Goal: Obtain resource: Download file/media

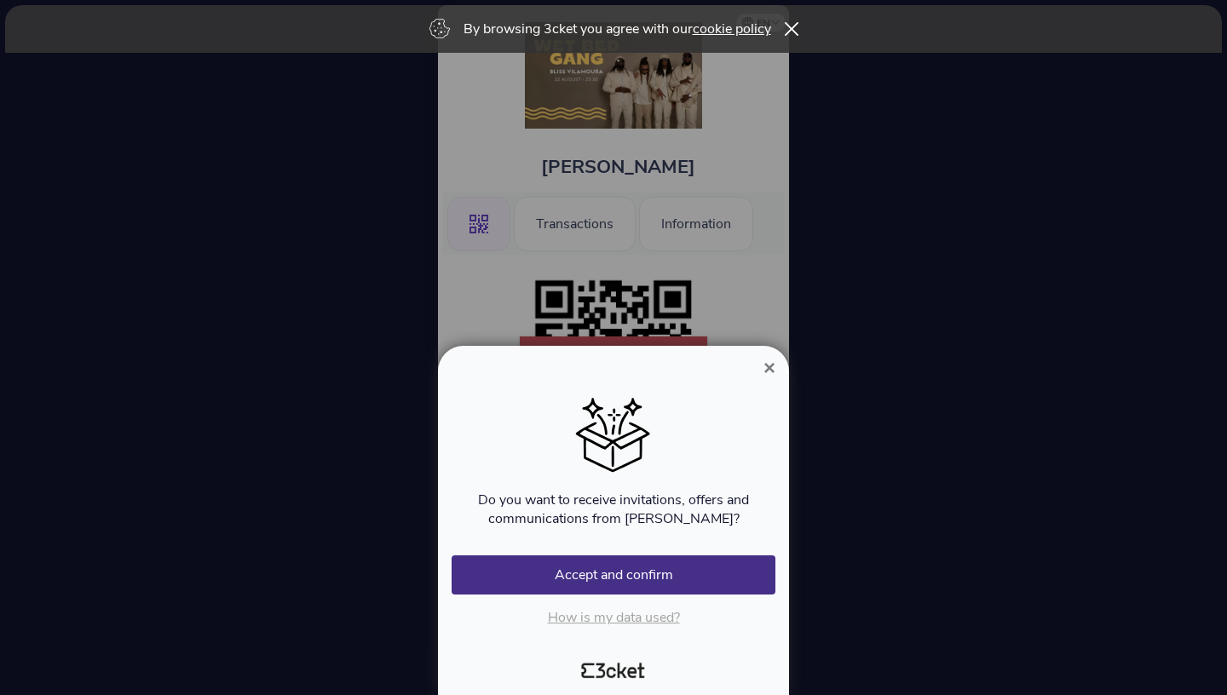
click at [768, 364] on span "×" at bounding box center [770, 367] width 12 height 23
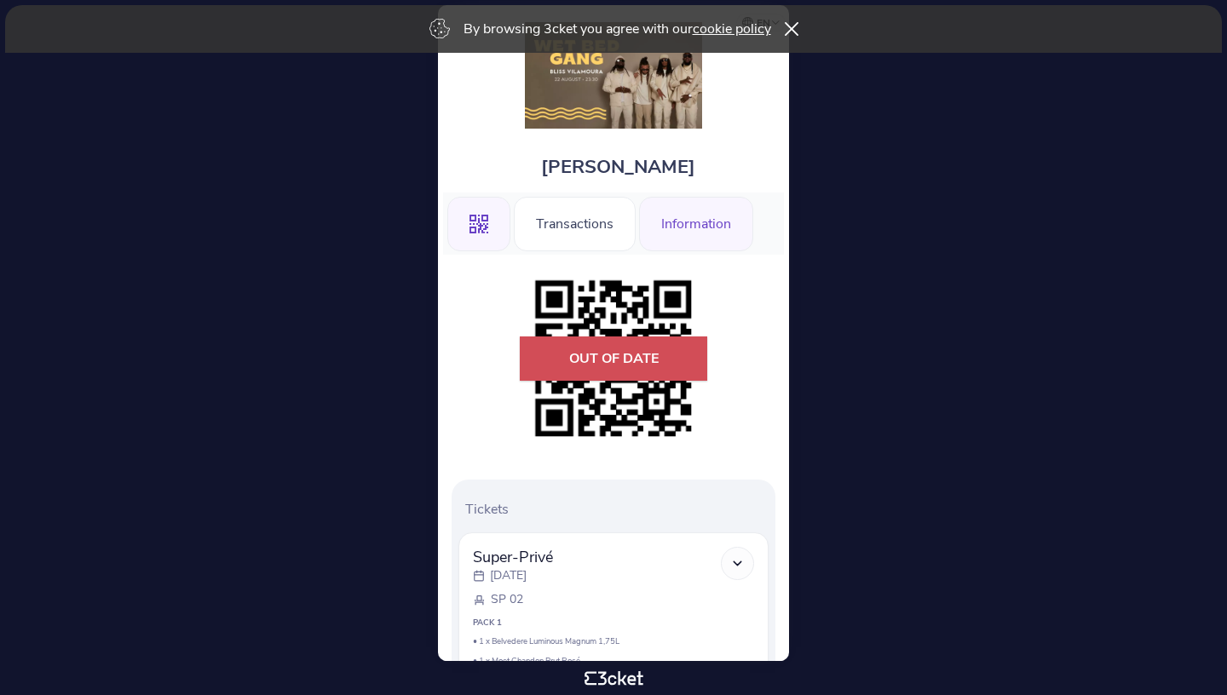
click at [650, 234] on div "Information" at bounding box center [696, 224] width 114 height 55
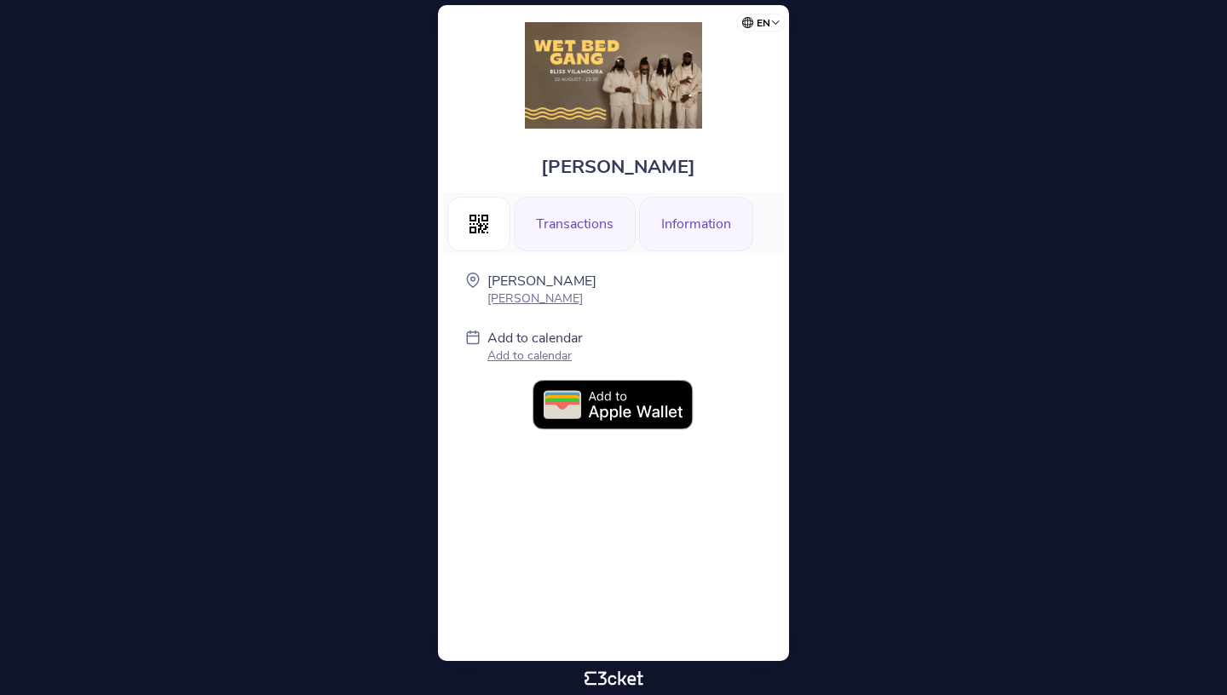
click at [566, 221] on div "Transactions" at bounding box center [575, 224] width 122 height 55
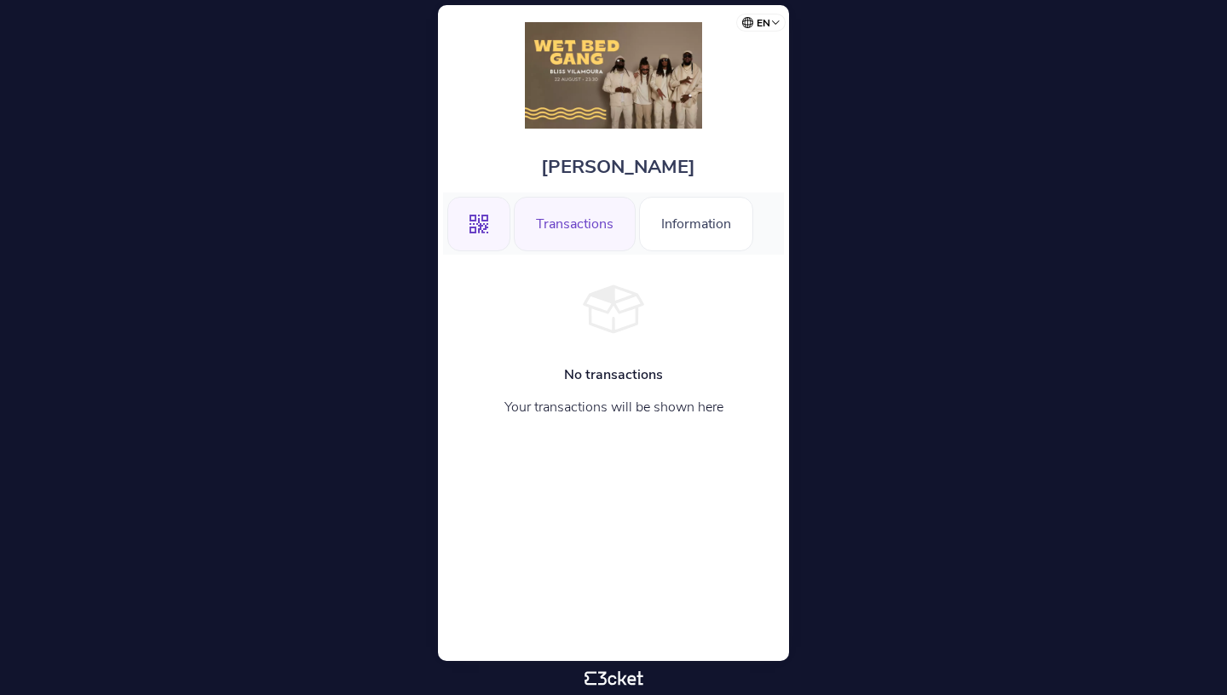
click at [486, 227] on icon at bounding box center [479, 224] width 19 height 19
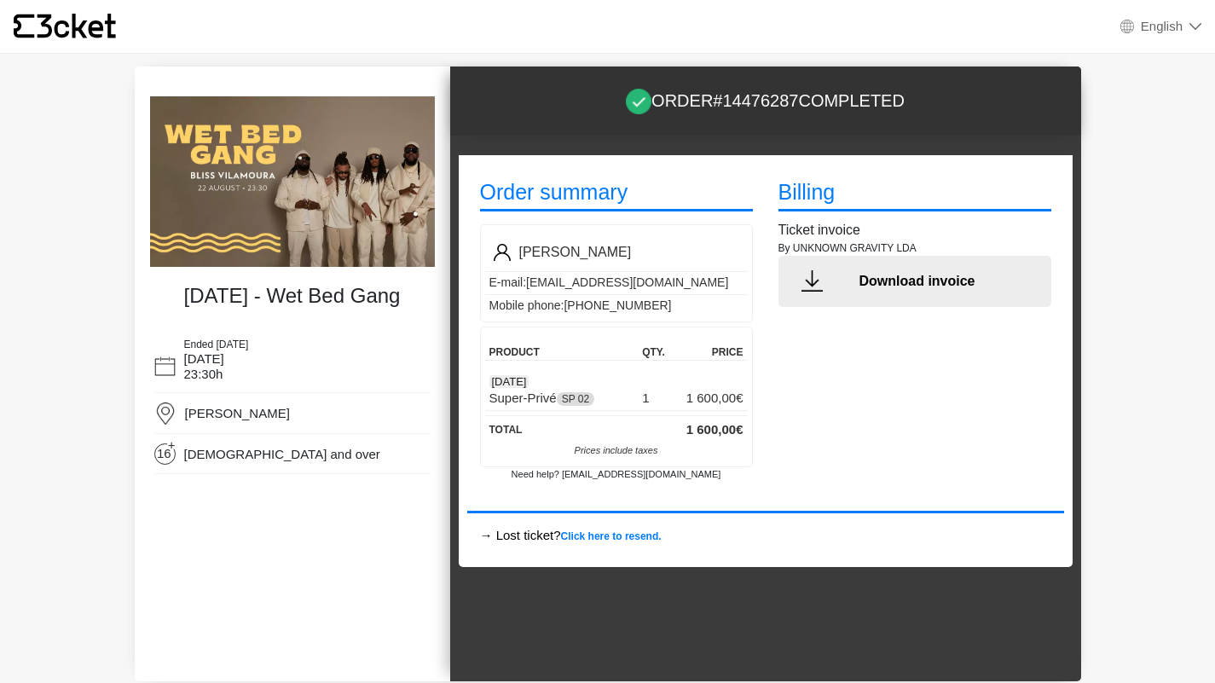
click at [885, 282] on p "Download invoice" at bounding box center [948, 281] width 179 height 20
